Goal: Task Accomplishment & Management: Use online tool/utility

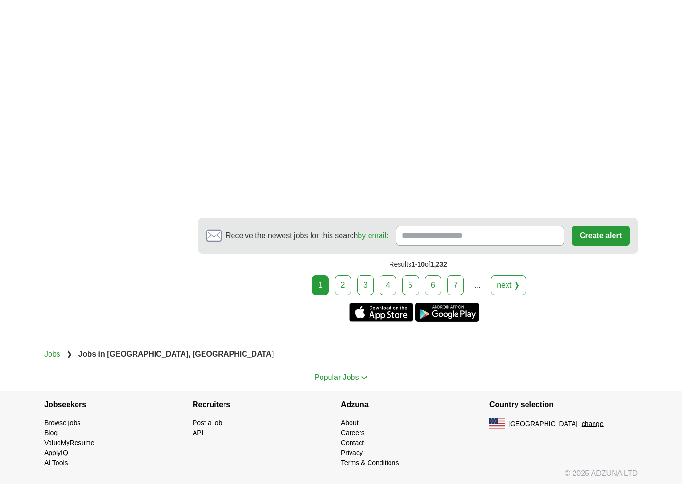
scroll to position [1585, 0]
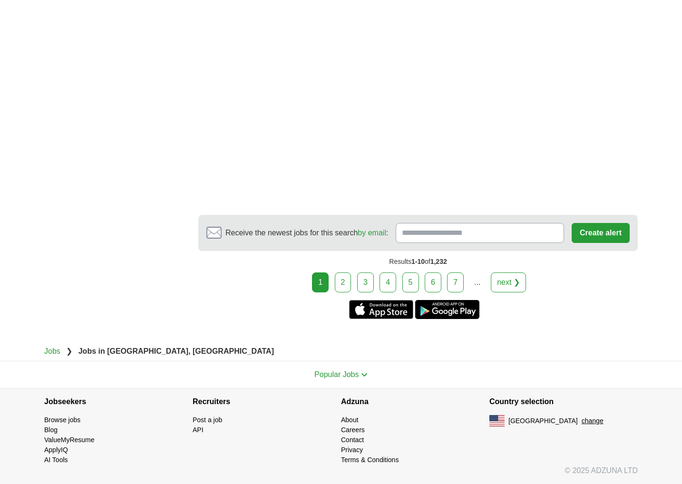
click at [347, 281] on link "2" at bounding box center [343, 282] width 17 height 20
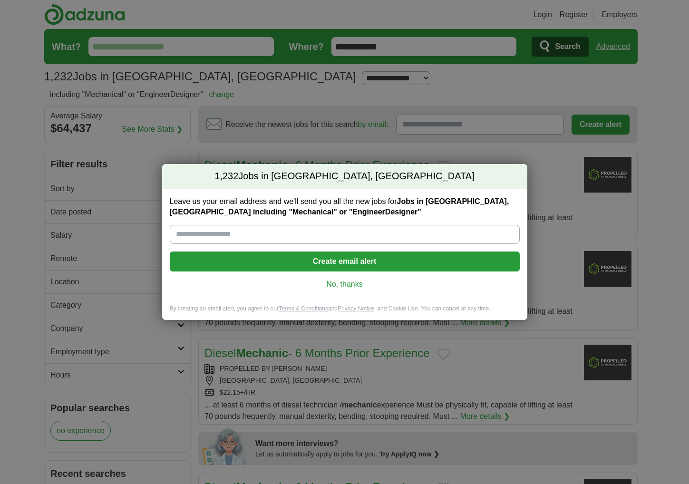
click at [349, 287] on link "No, thanks" at bounding box center [344, 284] width 335 height 10
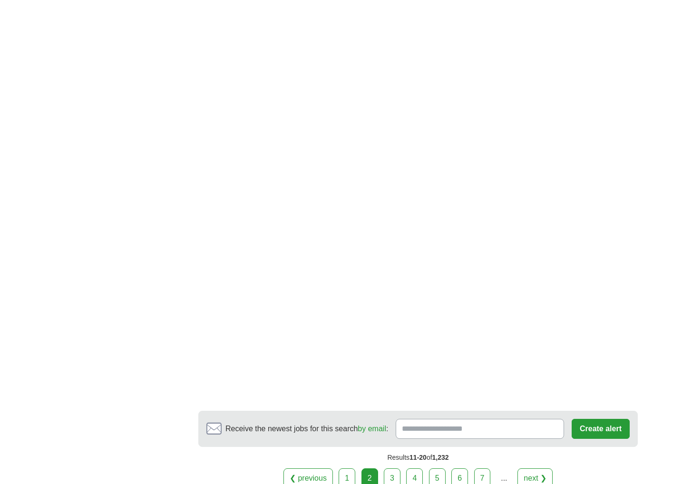
scroll to position [1480, 0]
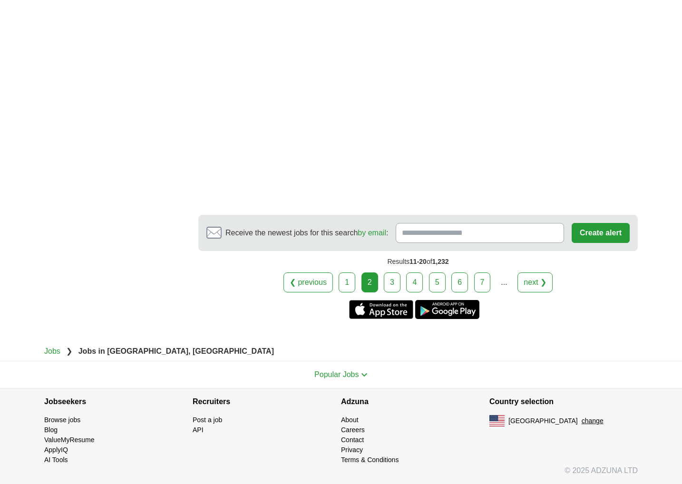
click at [386, 282] on link "3" at bounding box center [392, 282] width 17 height 20
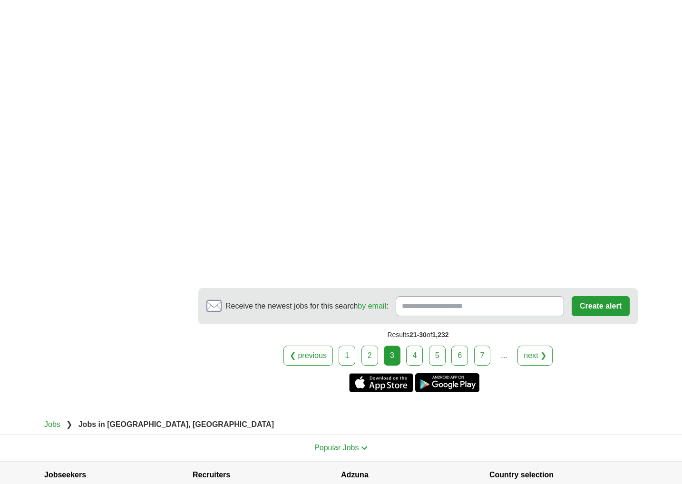
scroll to position [1712, 0]
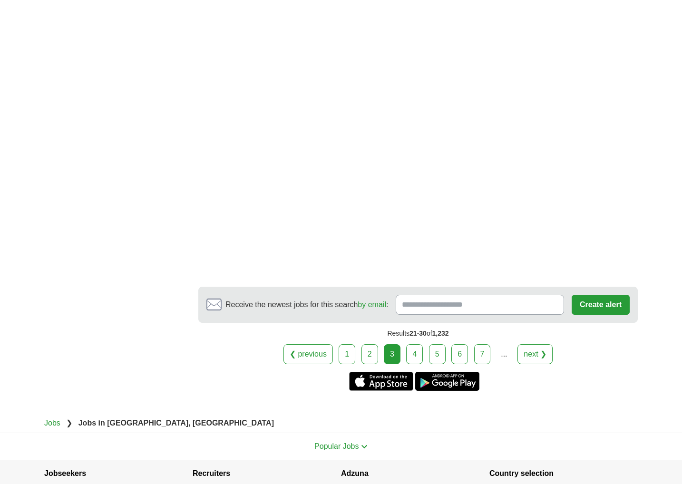
click at [417, 348] on link "4" at bounding box center [414, 354] width 17 height 20
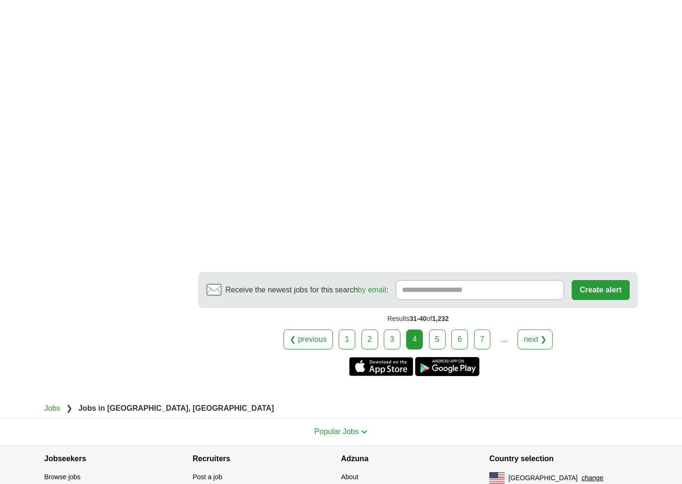
scroll to position [1569, 0]
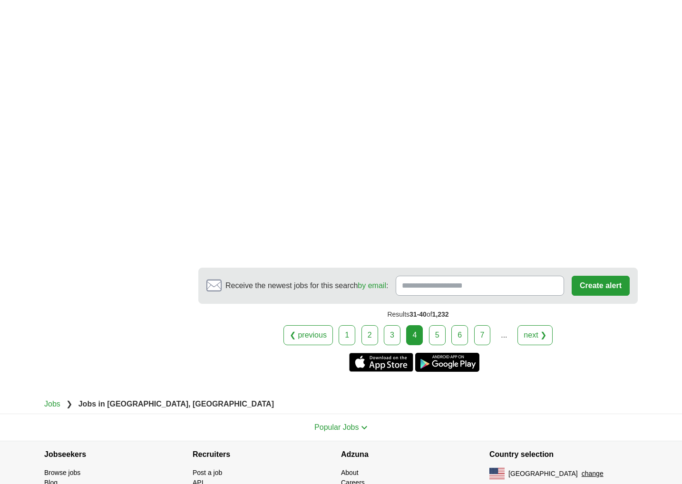
click at [443, 333] on link "5" at bounding box center [437, 335] width 17 height 20
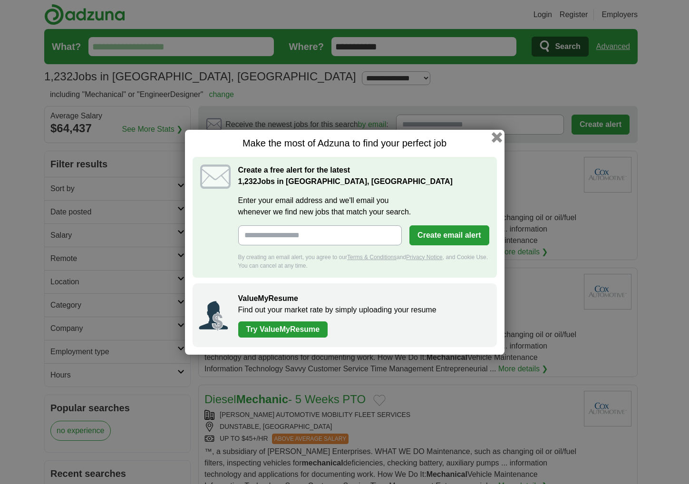
click at [495, 138] on button "button" at bounding box center [496, 137] width 10 height 10
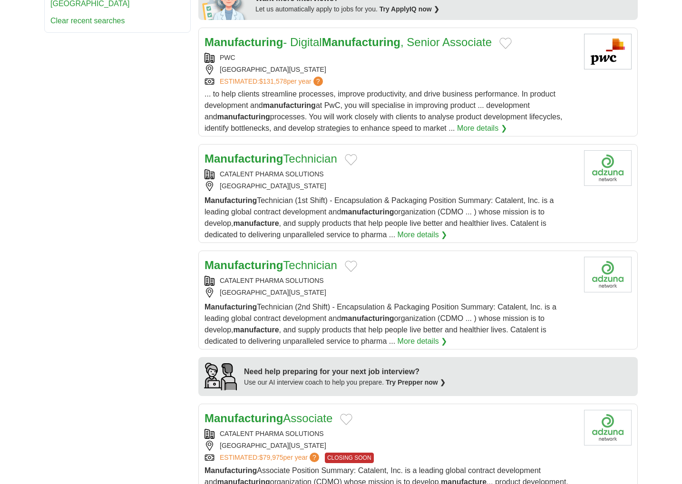
scroll to position [666, 0]
